Goal: Transaction & Acquisition: Purchase product/service

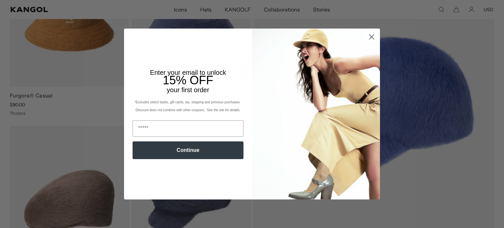
scroll to position [0, 135]
click at [366, 41] on icon "Close dialog" at bounding box center [371, 36] width 11 height 11
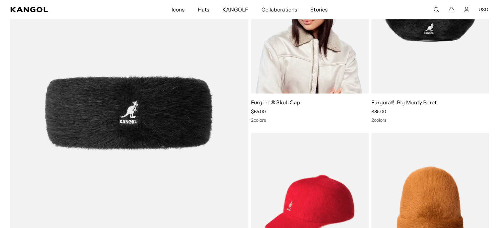
scroll to position [609, 0]
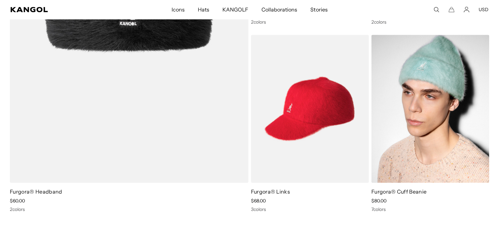
click at [470, 102] on img at bounding box center [430, 109] width 118 height 148
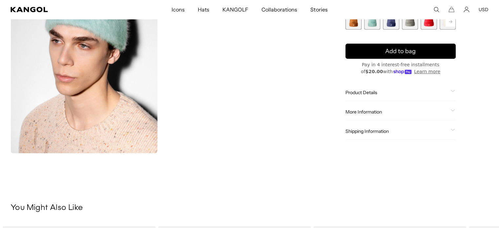
scroll to position [260, 0]
click at [393, 94] on span "Product Details" at bounding box center [397, 93] width 102 height 6
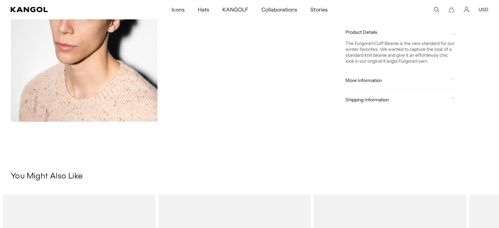
scroll to position [0, 135]
click at [386, 71] on div "Product Details The Furgora ® Cuff Beanie is the new standard for our winter fa…" at bounding box center [401, 66] width 110 height 84
click at [389, 77] on div "More Information Style ID K3523 Shape Pull-Ons Fabrication Furgora Material 64%…" at bounding box center [401, 81] width 110 height 17
click at [454, 76] on div "More Information Style ID K3523 Shape Pull-Ons Fabrication Furgora Material 64%…" at bounding box center [401, 81] width 110 height 17
click at [454, 79] on icon at bounding box center [453, 79] width 4 height 2
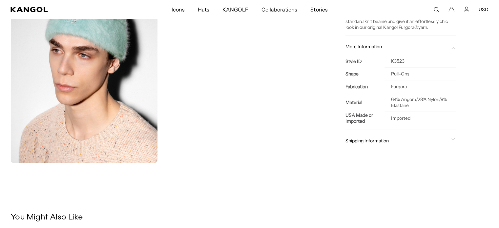
scroll to position [0, 0]
